Goal: Information Seeking & Learning: Learn about a topic

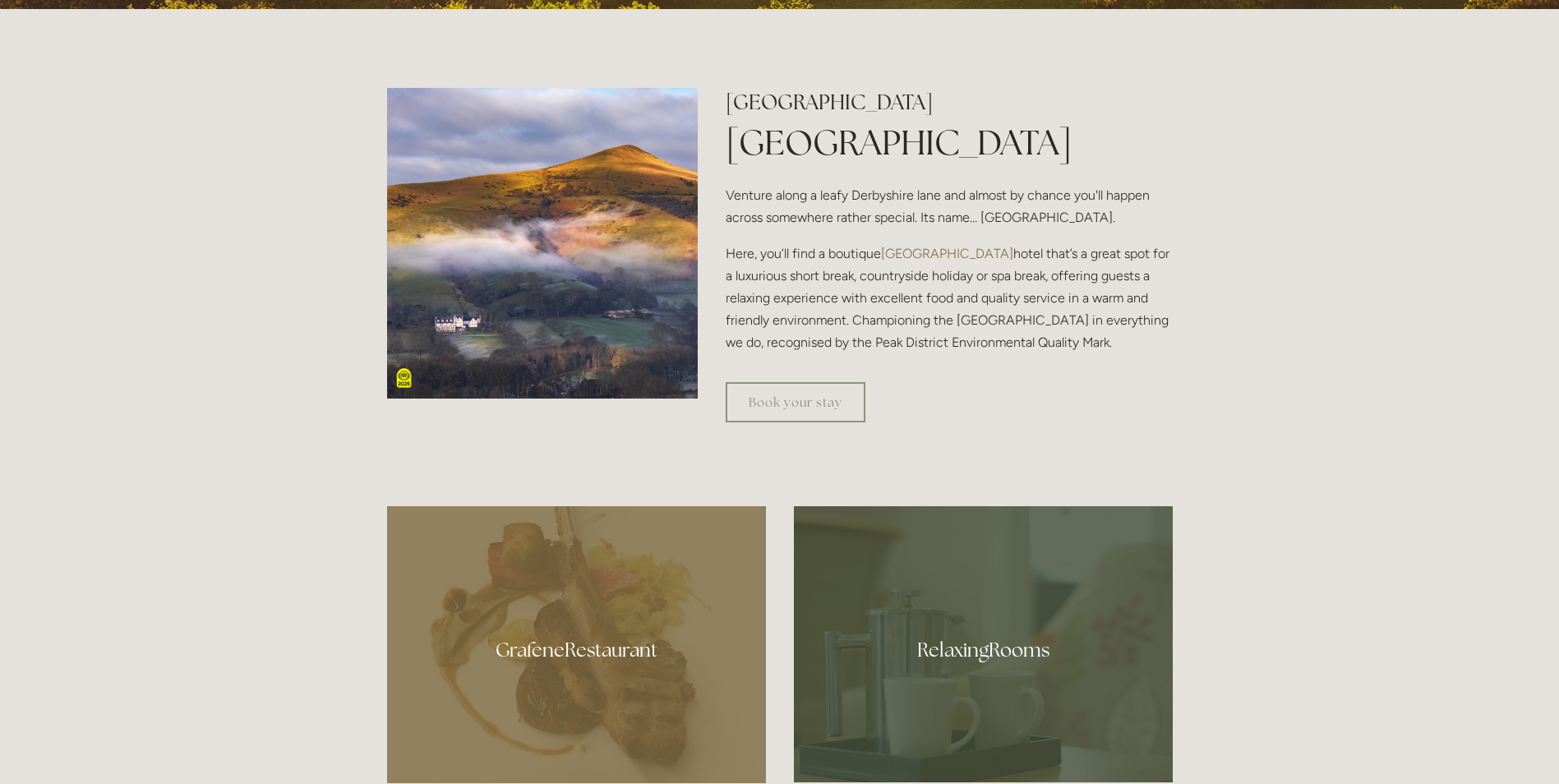
scroll to position [739, 0]
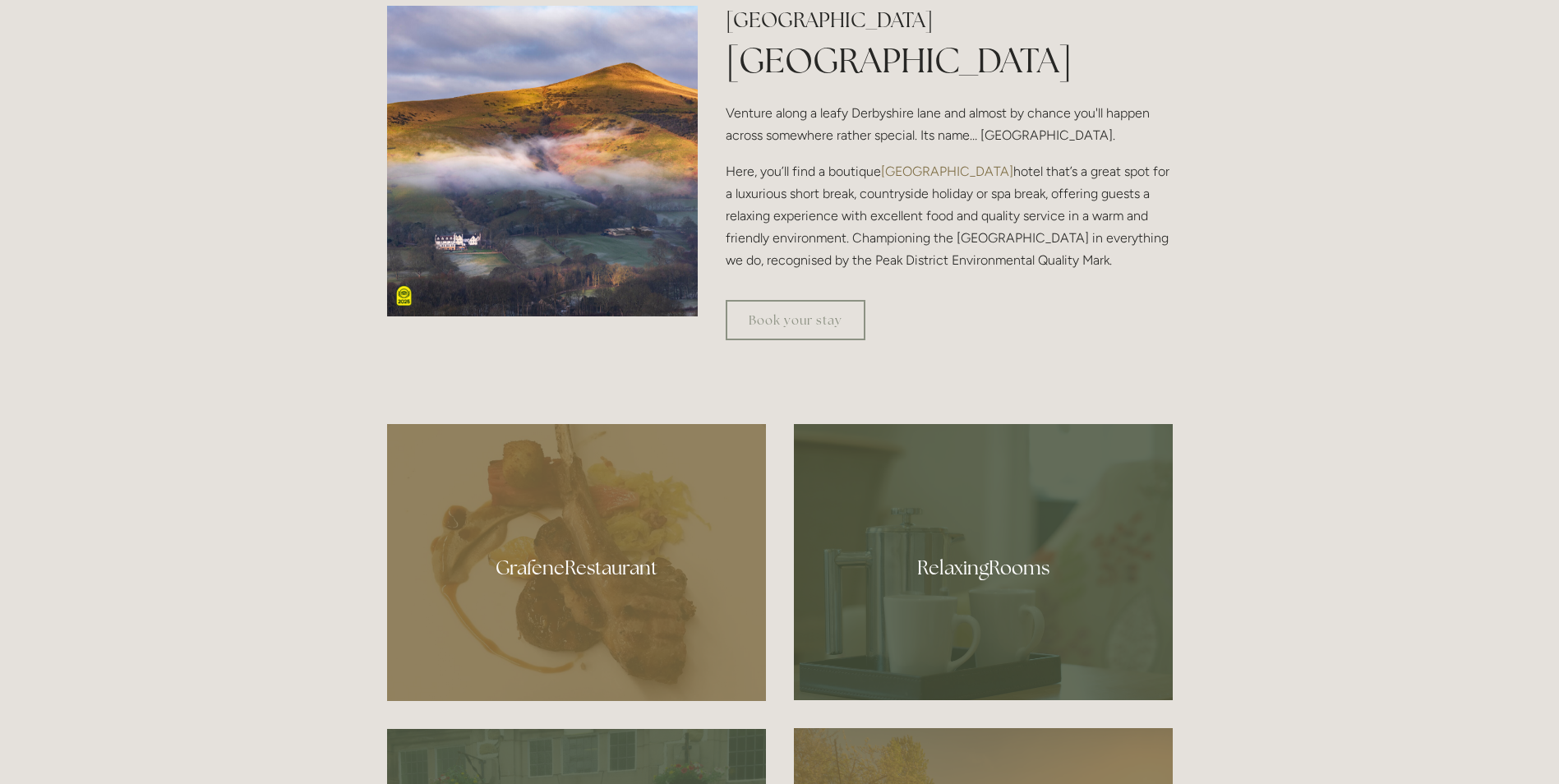
drag, startPoint x: 576, startPoint y: 519, endPoint x: 583, endPoint y: 514, distance: 8.6
click at [576, 518] on div at bounding box center [576, 562] width 378 height 277
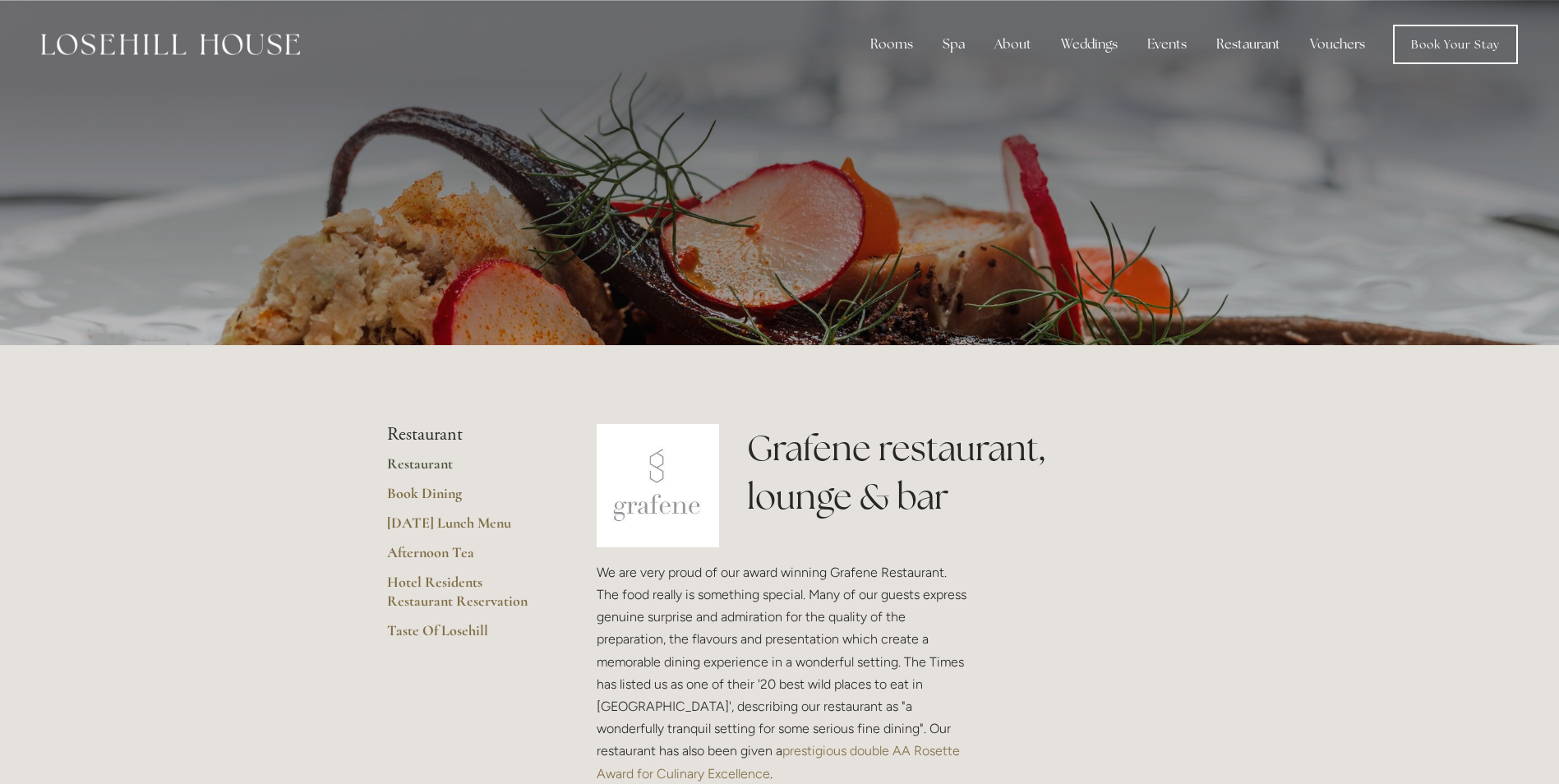
click at [404, 463] on link "Restaurant" at bounding box center [465, 468] width 156 height 29
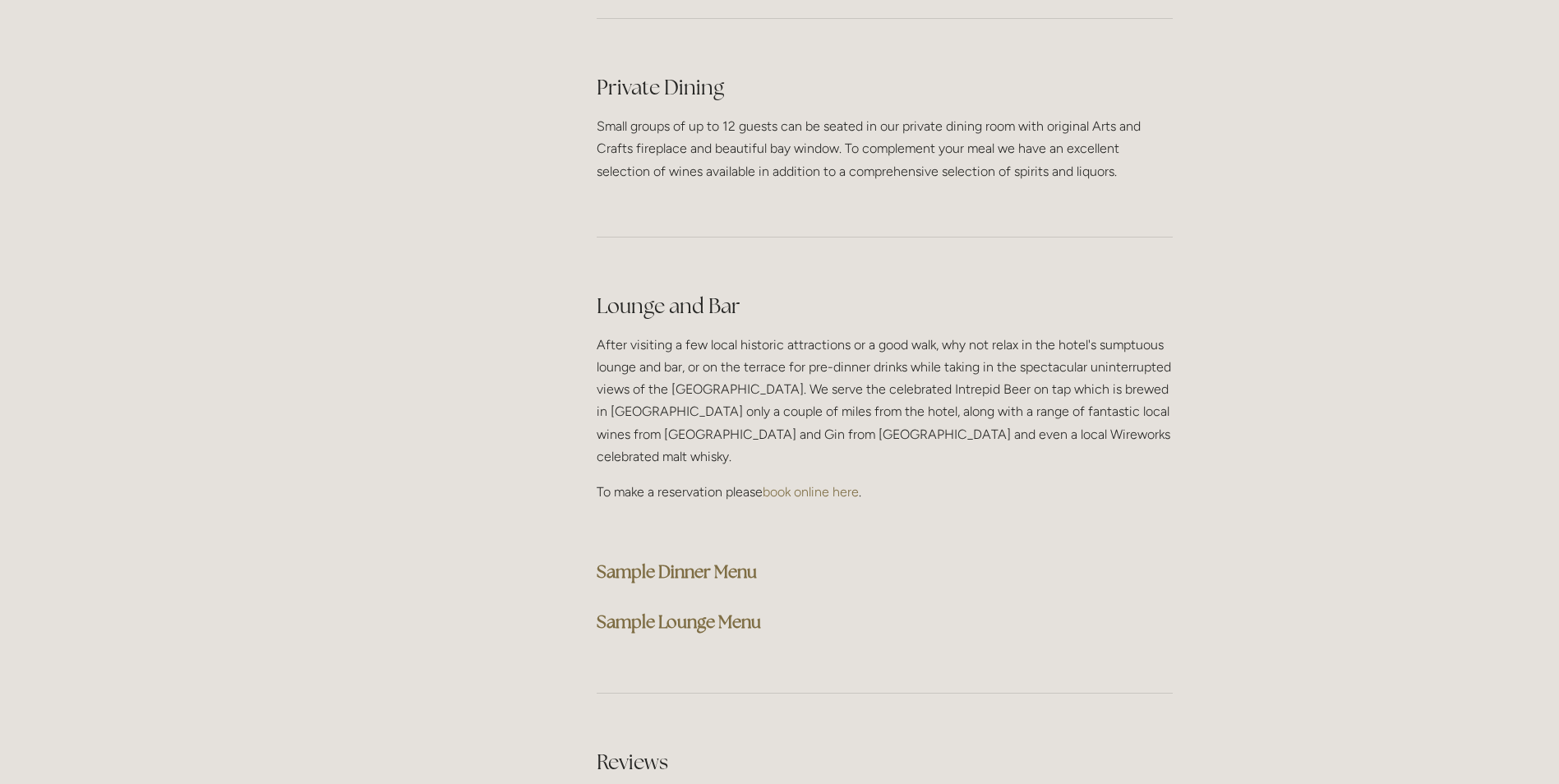
scroll to position [4025, 0]
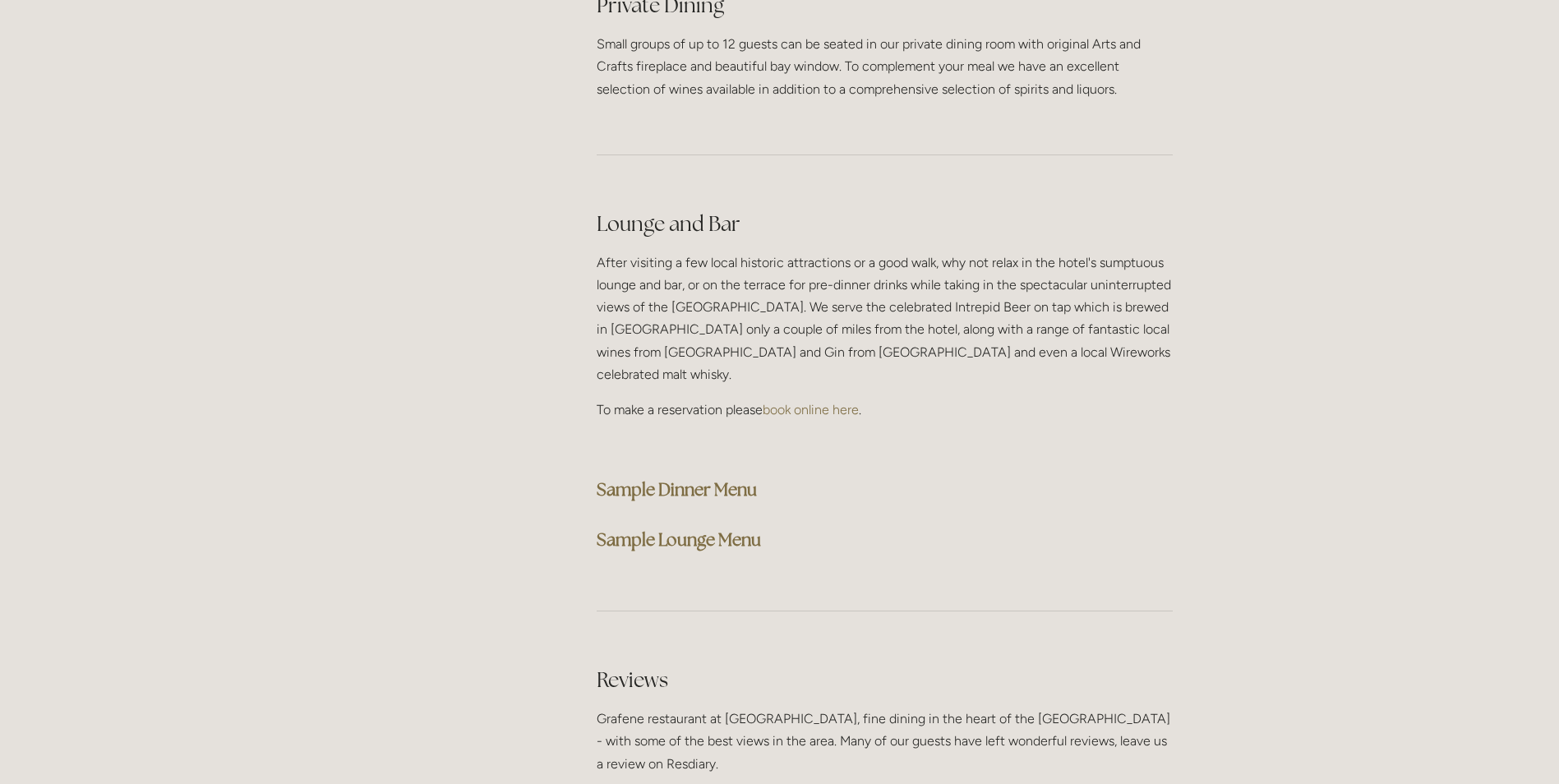
click at [696, 528] on strong "Sample Lounge Menu" at bounding box center [678, 538] width 164 height 22
click at [743, 528] on strong "Sample Lounge Menu" at bounding box center [678, 538] width 164 height 22
click at [1172, 387] on div "Lounge and Bar After visiting a few local historic attractions or a good walk, …" at bounding box center [884, 383] width 576 height 347
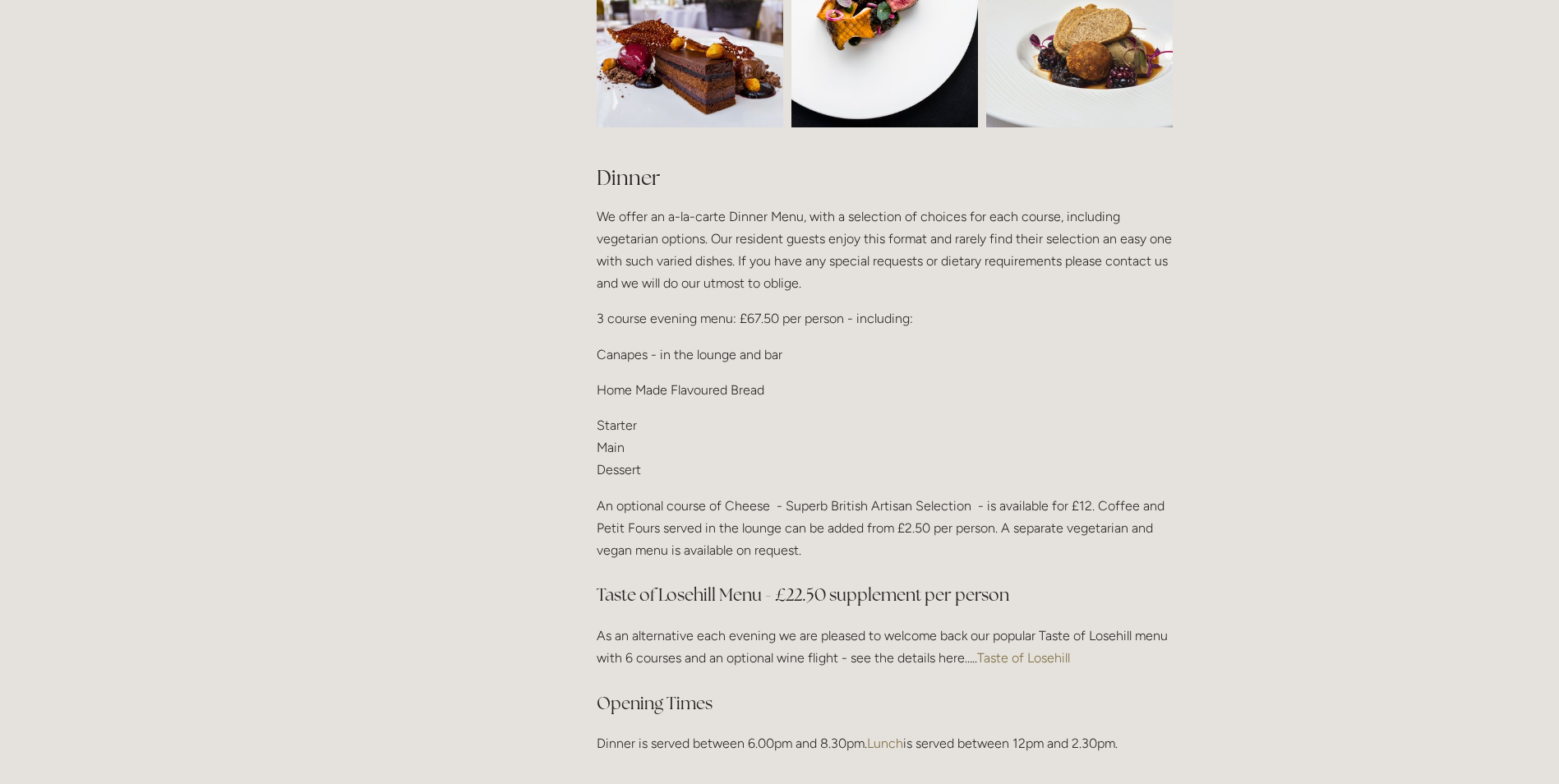
scroll to position [1889, 0]
